Goal: Entertainment & Leisure: Browse casually

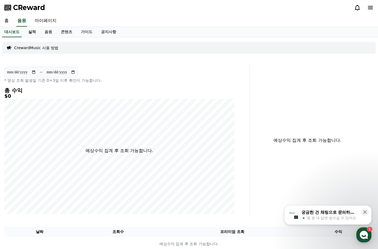
click at [31, 32] on link "실적" at bounding box center [32, 32] width 16 height 10
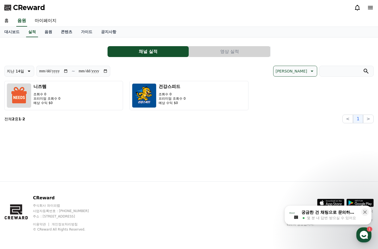
click at [85, 139] on div "**********" at bounding box center [189, 109] width 378 height 144
click at [176, 128] on div "**********" at bounding box center [189, 109] width 378 height 144
click at [49, 33] on link "음원" at bounding box center [48, 32] width 16 height 10
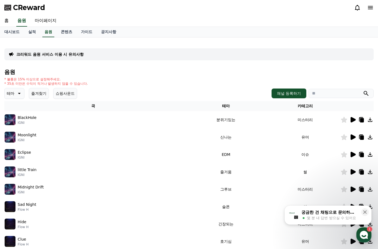
click at [39, 95] on button "즐겨찾기" at bounding box center [39, 93] width 20 height 11
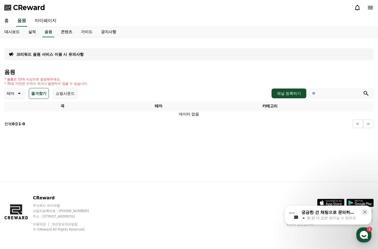
click at [19, 92] on icon at bounding box center [18, 93] width 7 height 7
click at [14, 110] on button "전체" at bounding box center [11, 108] width 12 height 12
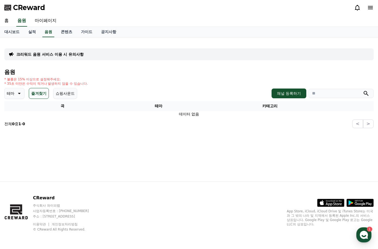
click at [60, 95] on button "쇼핑사운드" at bounding box center [65, 93] width 24 height 11
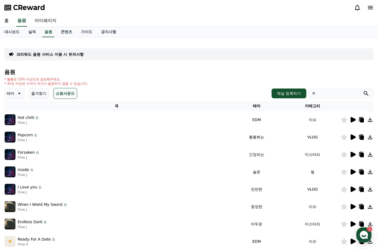
click at [350, 121] on icon at bounding box center [352, 119] width 5 height 5
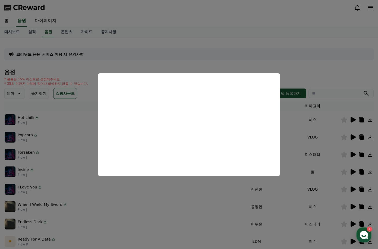
click at [200, 67] on button "close modal" at bounding box center [189, 124] width 378 height 249
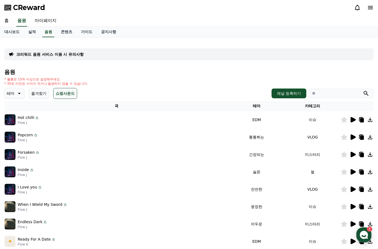
click at [351, 153] on icon at bounding box center [352, 154] width 5 height 5
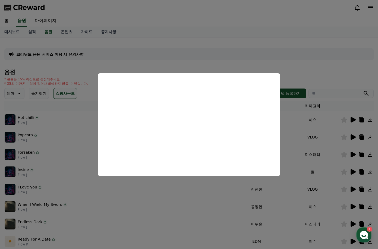
click at [264, 61] on button "close modal" at bounding box center [189, 124] width 378 height 249
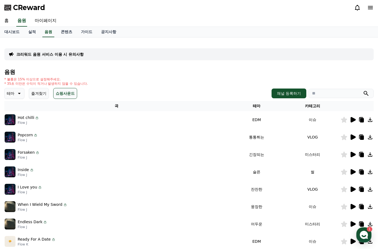
click at [17, 95] on icon at bounding box center [18, 93] width 7 height 7
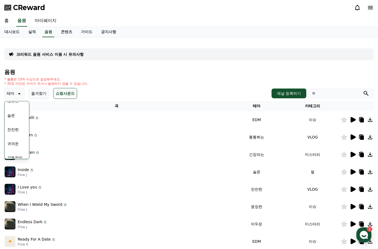
click at [14, 131] on button "잔잔한" at bounding box center [13, 130] width 16 height 12
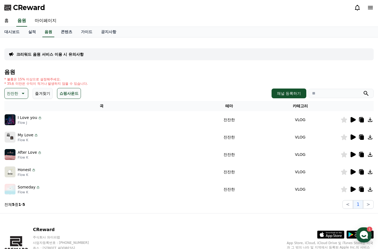
click at [352, 120] on icon at bounding box center [352, 119] width 5 height 5
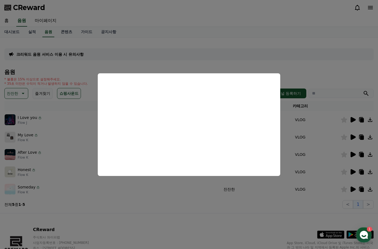
click at [329, 68] on button "close modal" at bounding box center [189, 124] width 378 height 249
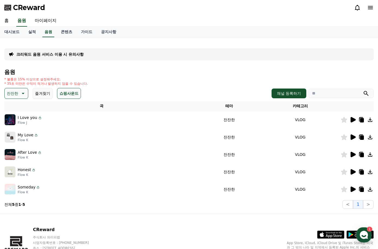
click at [353, 135] on icon at bounding box center [352, 136] width 5 height 5
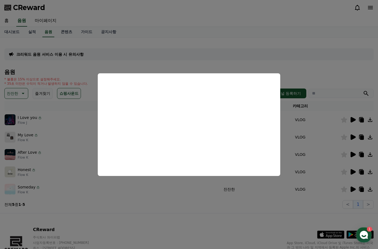
click at [325, 74] on button "close modal" at bounding box center [189, 124] width 378 height 249
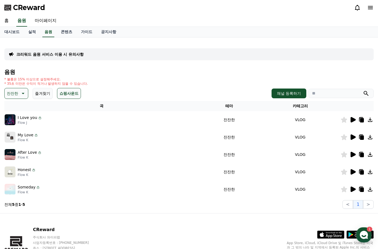
click at [350, 154] on icon at bounding box center [352, 154] width 7 height 7
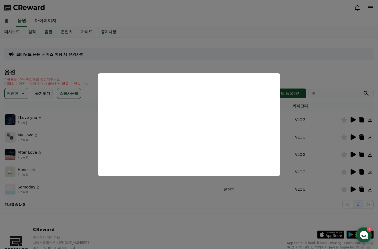
click at [325, 68] on button "close modal" at bounding box center [189, 124] width 378 height 249
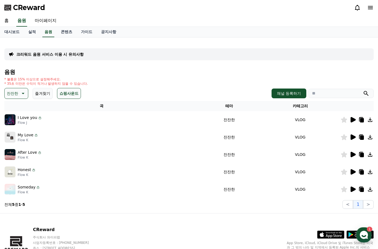
click at [350, 172] on icon at bounding box center [352, 171] width 5 height 5
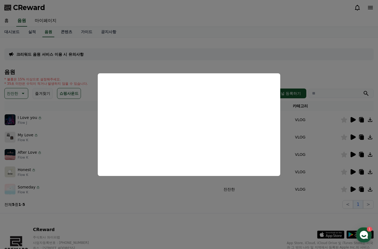
click at [204, 44] on button "close modal" at bounding box center [189, 124] width 378 height 249
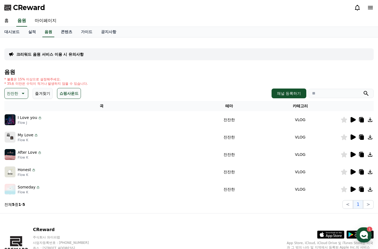
click at [345, 172] on icon at bounding box center [344, 172] width 6 height 6
